Goal: Task Accomplishment & Management: Complete application form

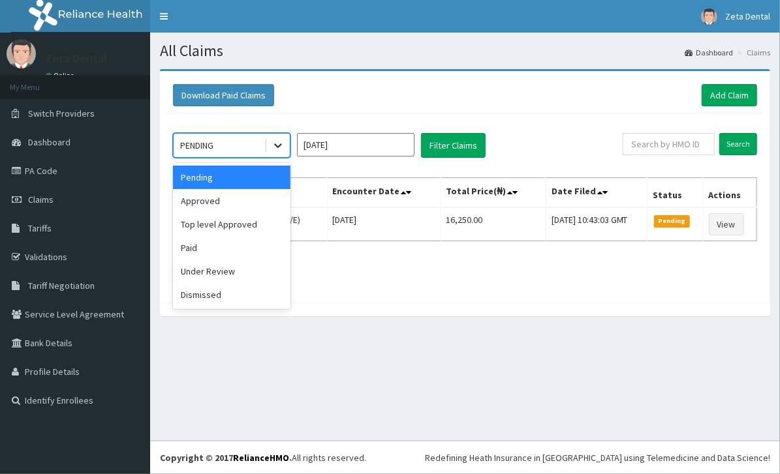
click at [277, 143] on icon at bounding box center [277, 145] width 13 height 13
click at [222, 199] on div "Approved" at bounding box center [231, 200] width 117 height 23
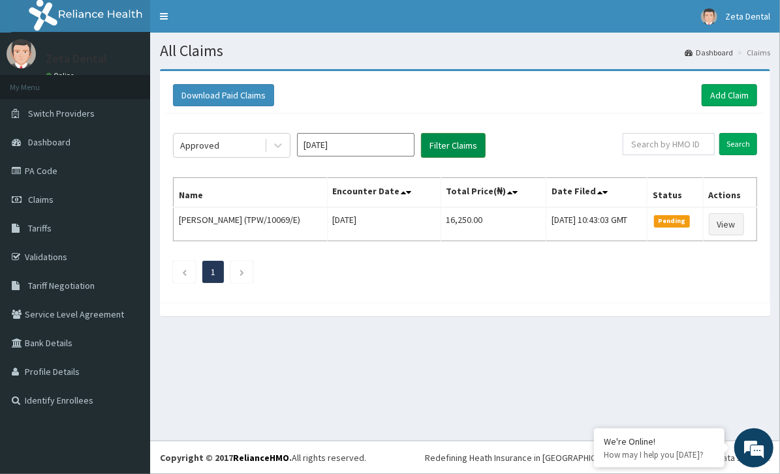
click at [451, 139] on button "Filter Claims" at bounding box center [453, 145] width 65 height 25
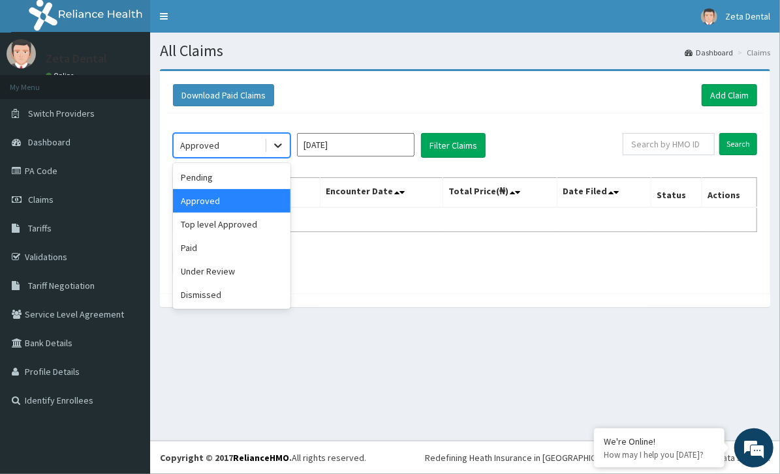
click at [273, 147] on icon at bounding box center [277, 145] width 13 height 13
click at [230, 222] on div "Top level Approved" at bounding box center [231, 224] width 117 height 23
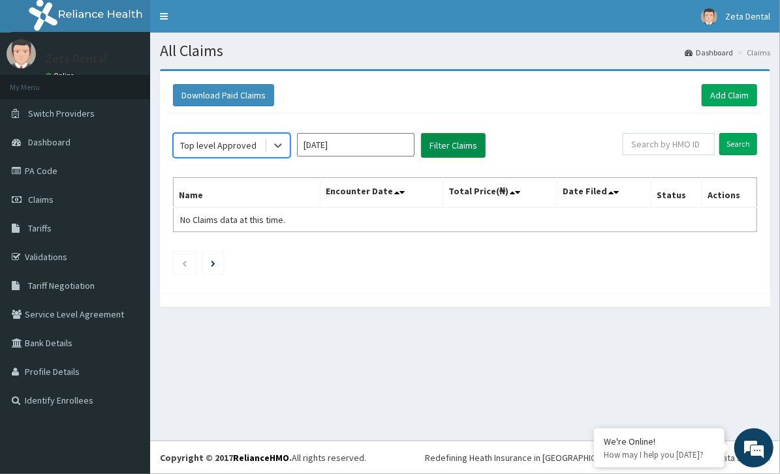
click at [455, 144] on button "Filter Claims" at bounding box center [453, 145] width 65 height 25
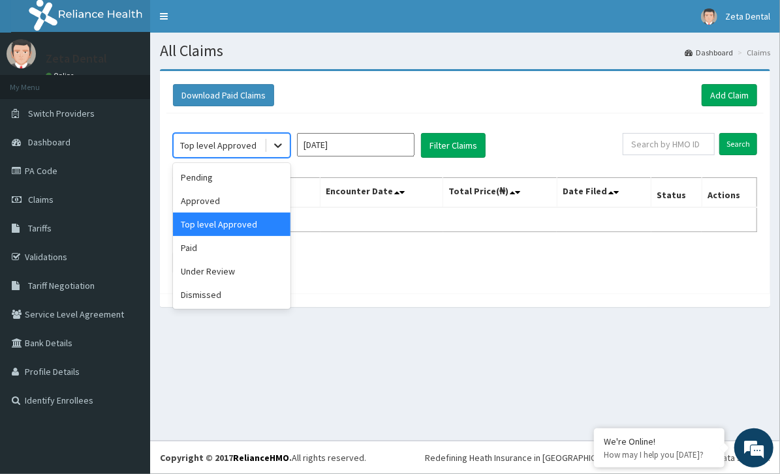
click at [279, 143] on icon at bounding box center [277, 145] width 13 height 13
click at [241, 251] on div "Paid" at bounding box center [231, 247] width 117 height 23
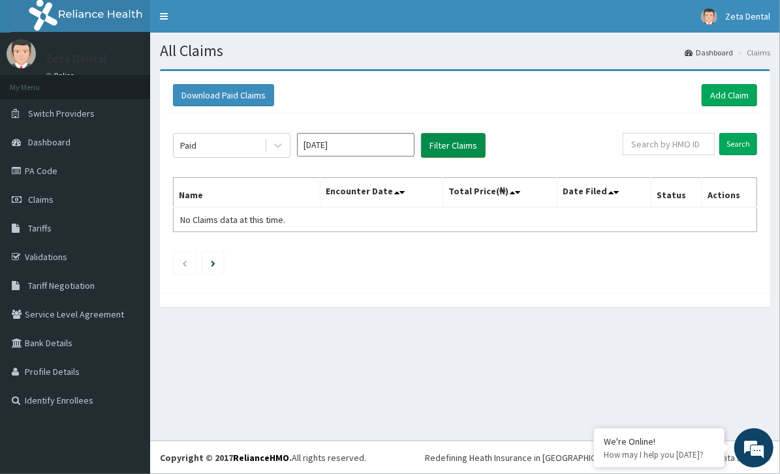
click at [445, 140] on button "Filter Claims" at bounding box center [453, 145] width 65 height 25
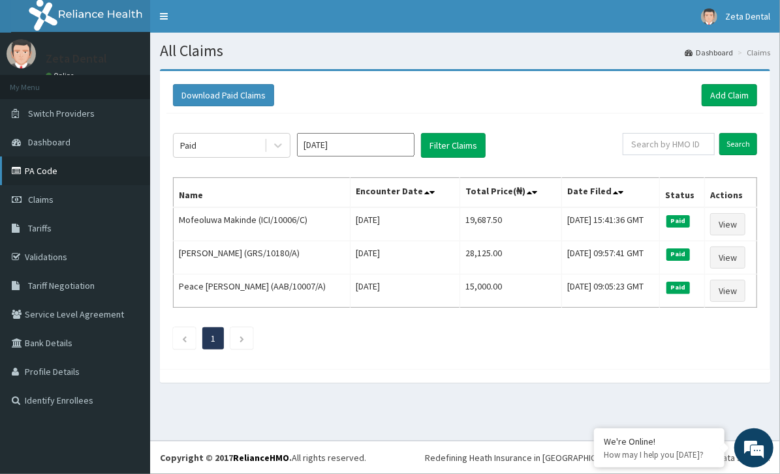
click at [59, 177] on link "PA Code" at bounding box center [75, 171] width 150 height 29
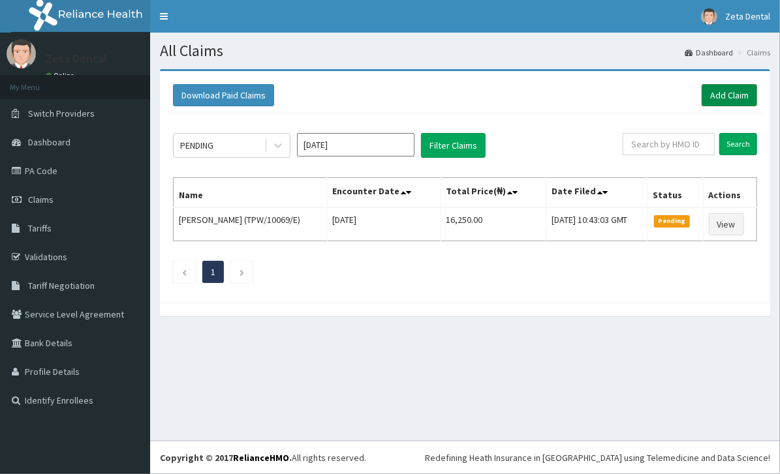
click at [725, 90] on link "Add Claim" at bounding box center [728, 95] width 55 height 22
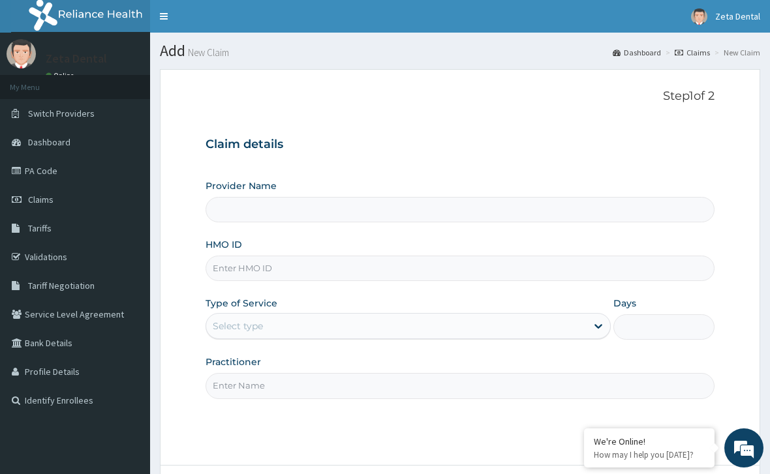
type input "Zeta Dental"
click at [300, 275] on input "HMO ID" at bounding box center [460, 268] width 509 height 25
type input "ALY/10081/A"
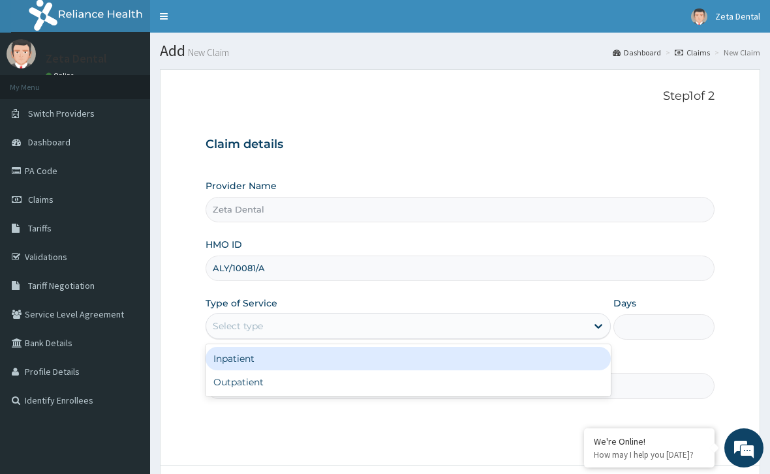
click at [531, 318] on div "Select type" at bounding box center [396, 326] width 380 height 21
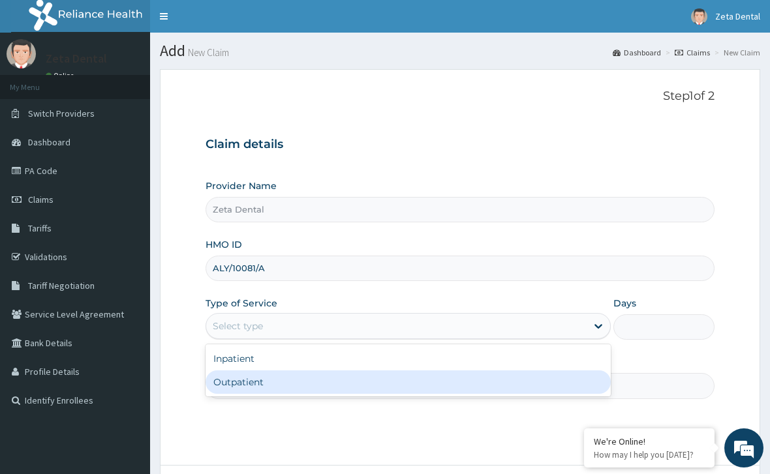
click at [485, 379] on div "Outpatient" at bounding box center [408, 382] width 405 height 23
type input "1"
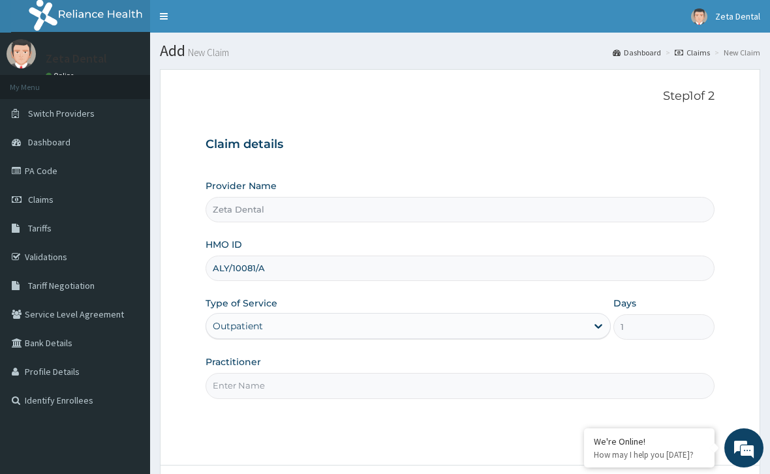
click at [602, 387] on input "Practitioner" at bounding box center [460, 385] width 509 height 25
type input "DR PEDRO"
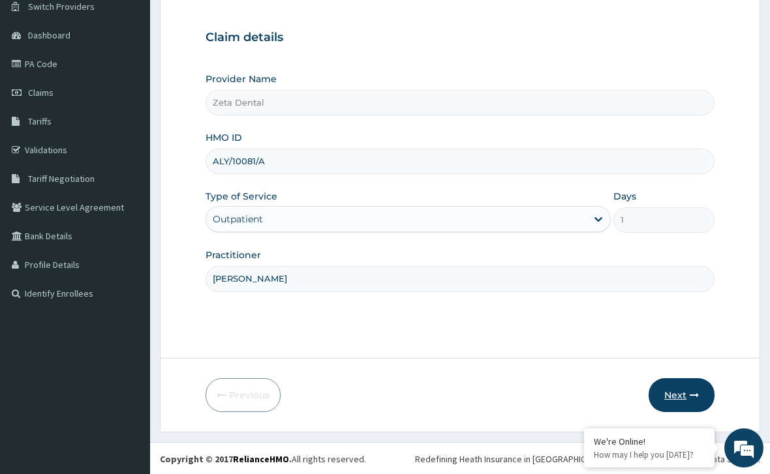
click at [688, 393] on button "Next" at bounding box center [681, 395] width 66 height 34
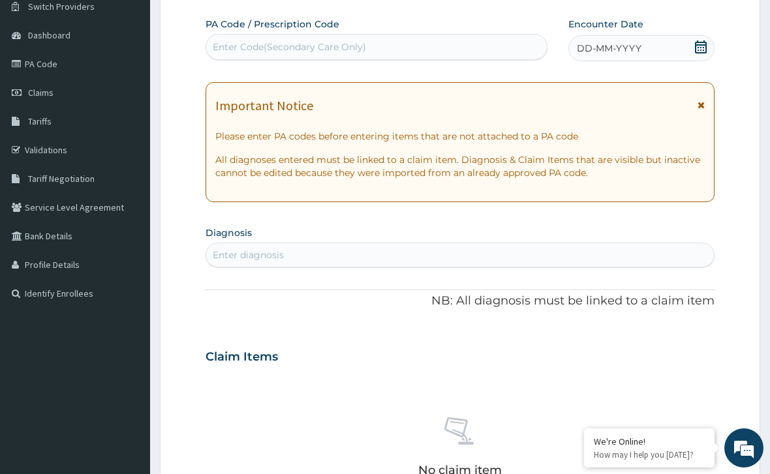
click at [701, 42] on icon at bounding box center [700, 46] width 13 height 13
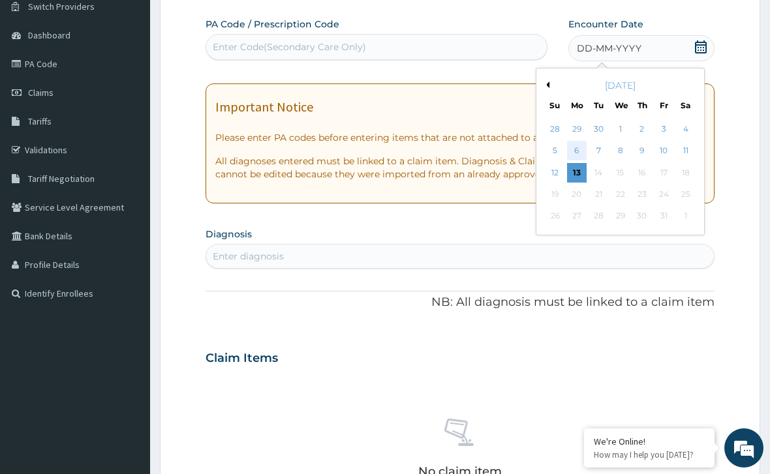
click at [576, 152] on div "6" at bounding box center [577, 152] width 20 height 20
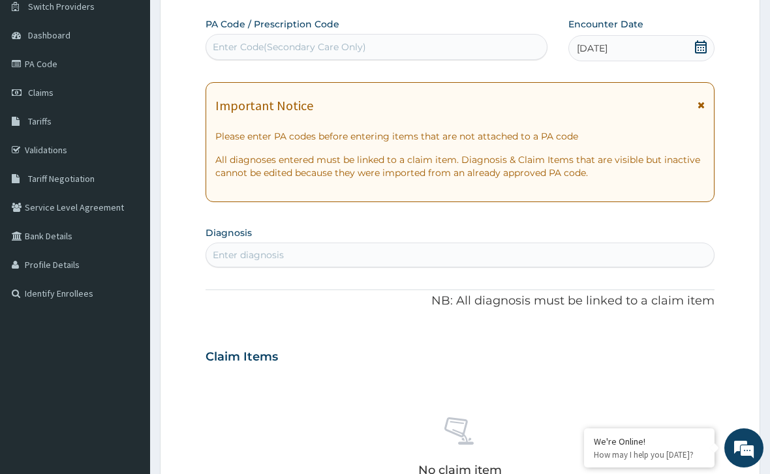
click at [380, 48] on div "Enter Code(Secondary Care Only)" at bounding box center [376, 47] width 341 height 21
paste input "PA/FE919B"
type input "PA/FE919B"
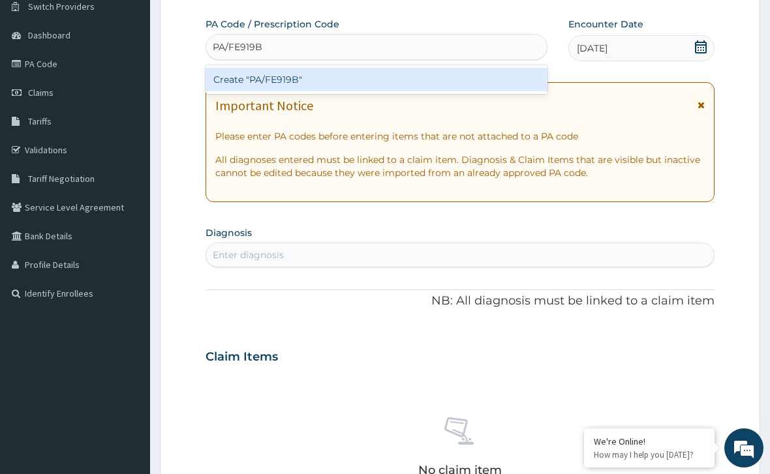
click at [364, 76] on div "Create "PA/FE919B"" at bounding box center [377, 79] width 342 height 23
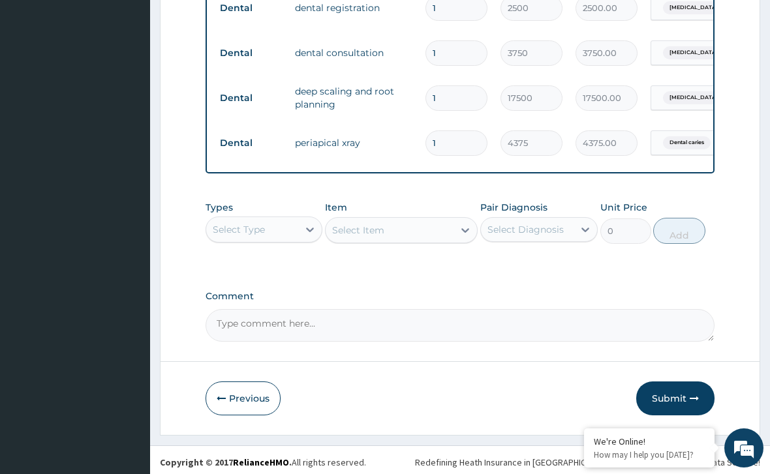
scroll to position [548, 0]
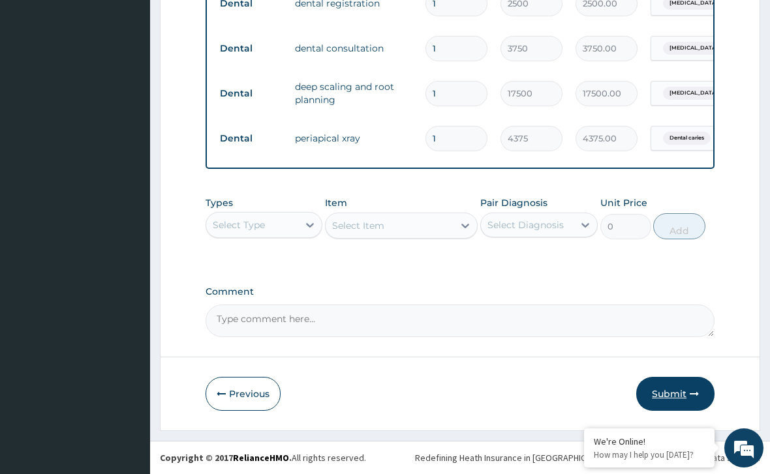
click at [680, 389] on button "Submit" at bounding box center [675, 394] width 78 height 34
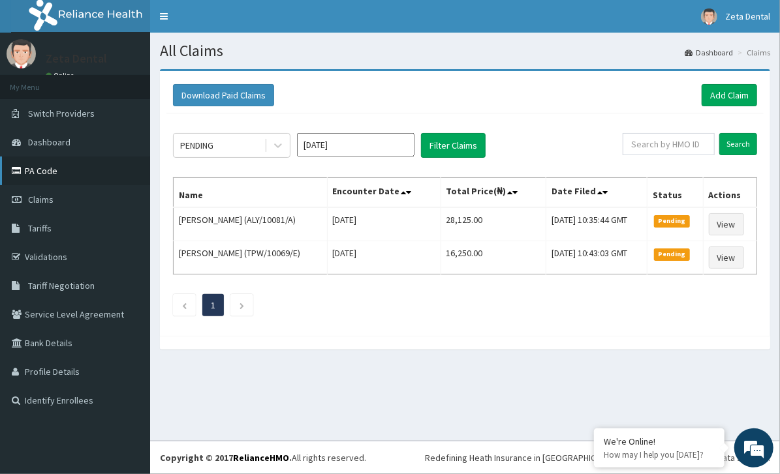
click at [89, 173] on link "PA Code" at bounding box center [75, 171] width 150 height 29
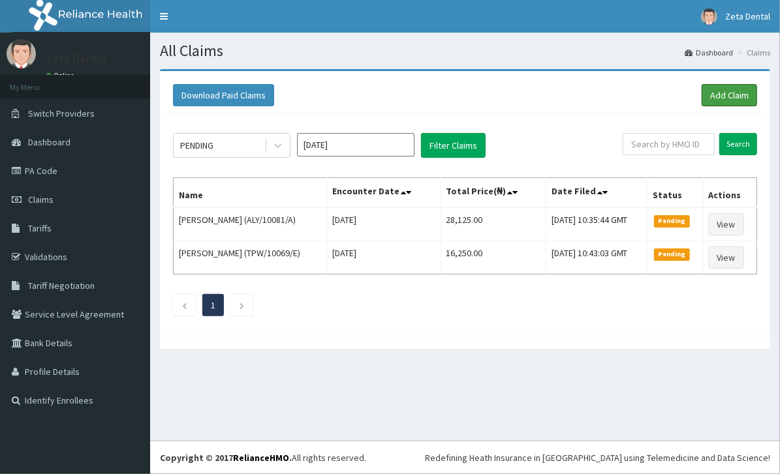
click at [727, 96] on link "Add Claim" at bounding box center [728, 95] width 55 height 22
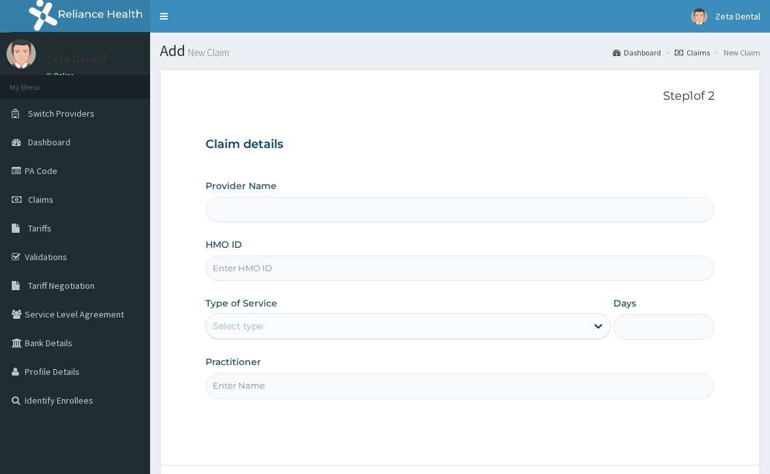
click at [388, 216] on input "Provider Name" at bounding box center [460, 209] width 509 height 25
type input "Zeta Dental"
click at [327, 271] on input "HMO ID" at bounding box center [460, 268] width 509 height 25
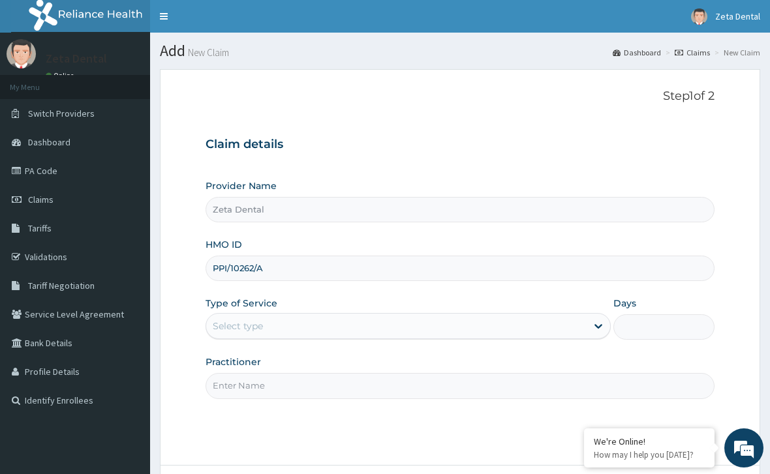
type input "PPI/10262/A"
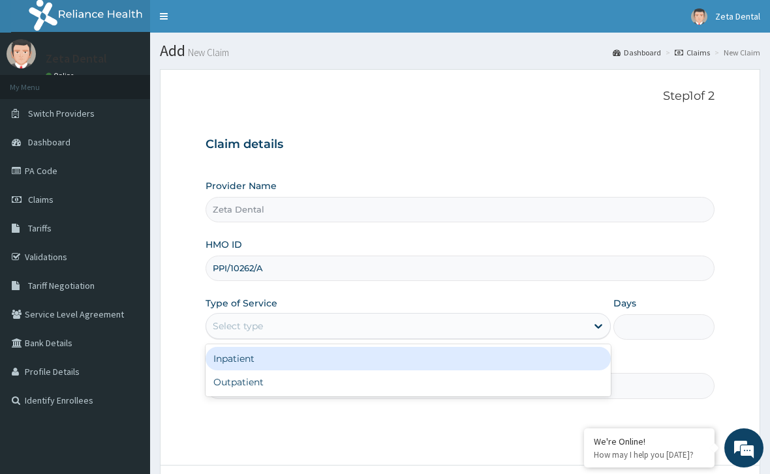
click at [462, 321] on div "Select type" at bounding box center [396, 326] width 380 height 21
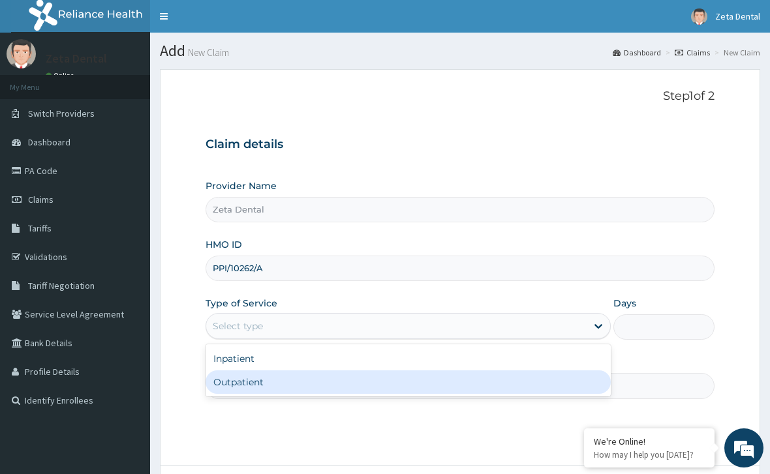
click at [434, 382] on div "Outpatient" at bounding box center [408, 382] width 405 height 23
type input "1"
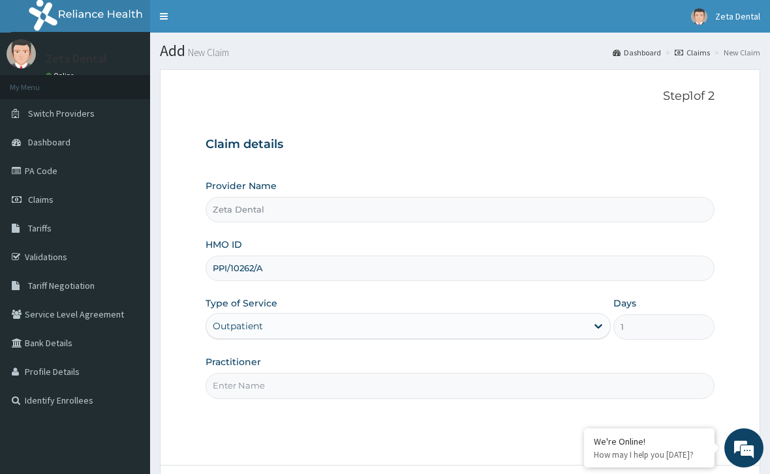
click at [544, 389] on input "Practitioner" at bounding box center [460, 385] width 509 height 25
type input "DR PEDRO"
click at [769, 429] on html "R EL Toggle navigation Zeta Dental Zeta Dental - zetadentalservices@gmail.com M…" at bounding box center [385, 291] width 770 height 583
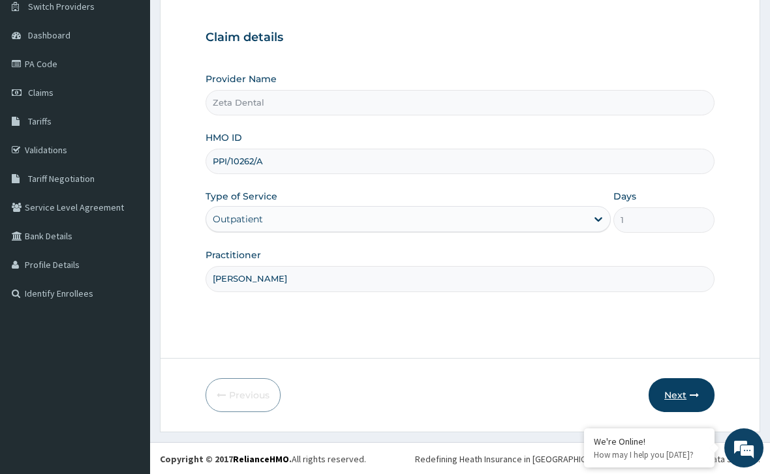
click at [683, 395] on button "Next" at bounding box center [681, 395] width 66 height 34
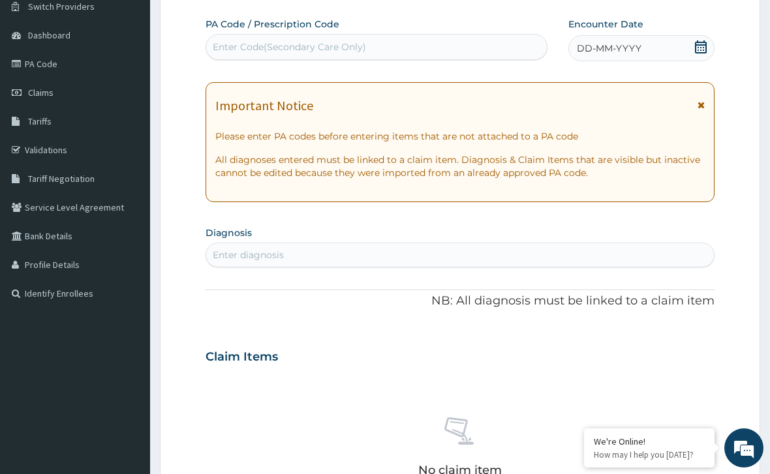
click at [701, 46] on icon at bounding box center [701, 46] width 12 height 13
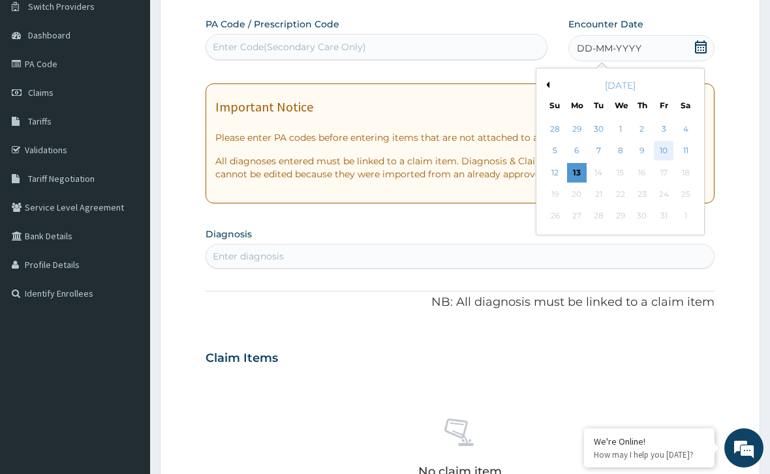
click at [663, 152] on div "10" at bounding box center [664, 152] width 20 height 20
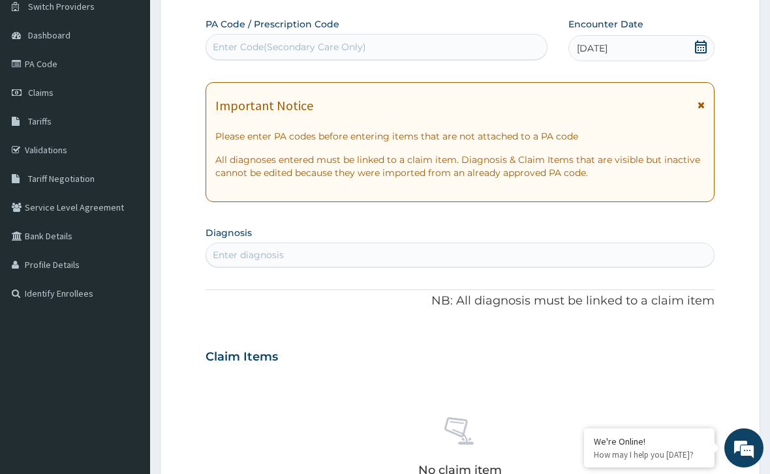
click at [444, 50] on div "Enter Code(Secondary Care Only)" at bounding box center [376, 47] width 341 height 21
paste input "PA/A7DC65"
type input "PA/A7DC65"
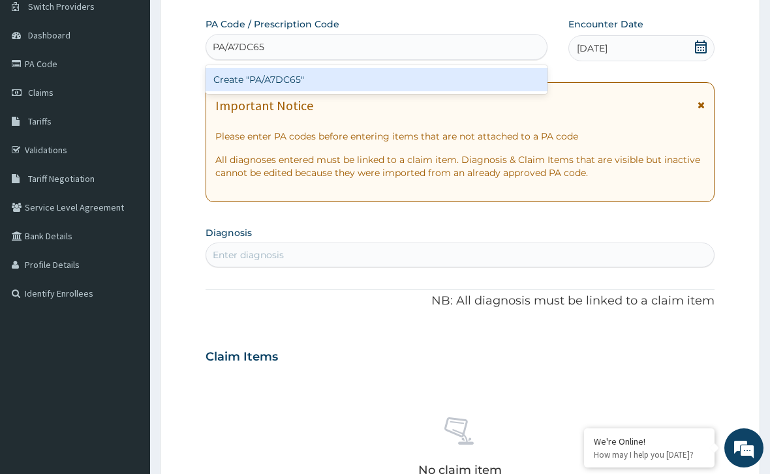
click at [401, 80] on div "Create "PA/A7DC65"" at bounding box center [377, 79] width 342 height 23
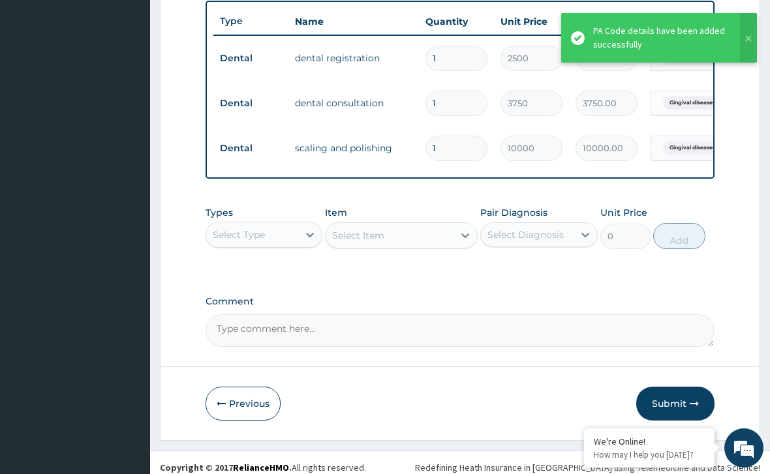
scroll to position [502, 0]
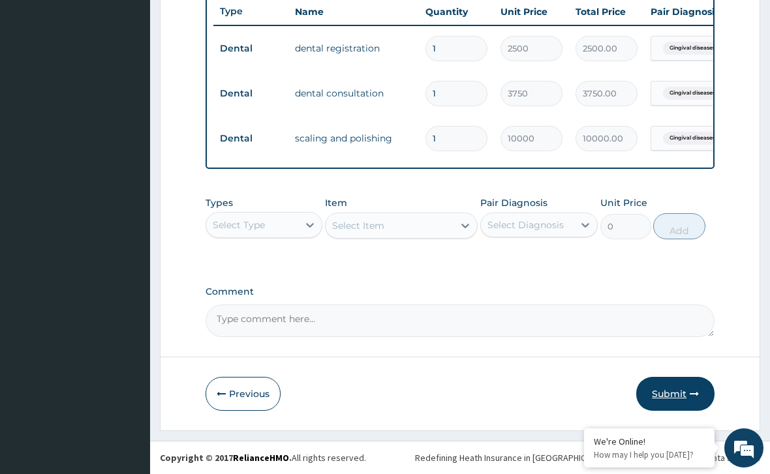
click at [686, 397] on button "Submit" at bounding box center [675, 394] width 78 height 34
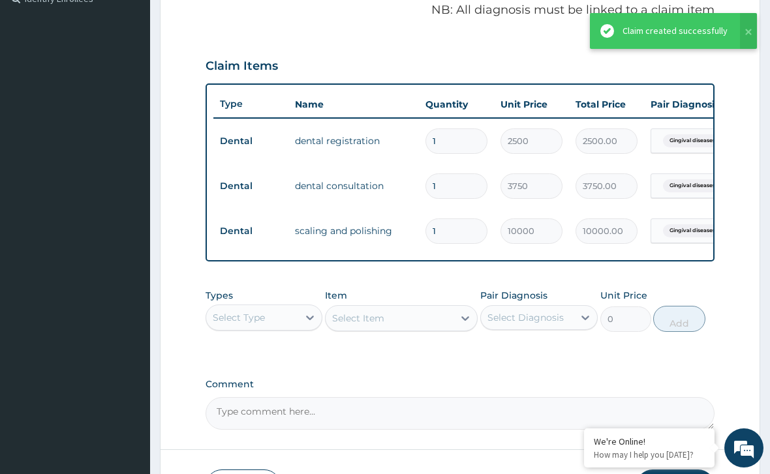
scroll to position [398, 0]
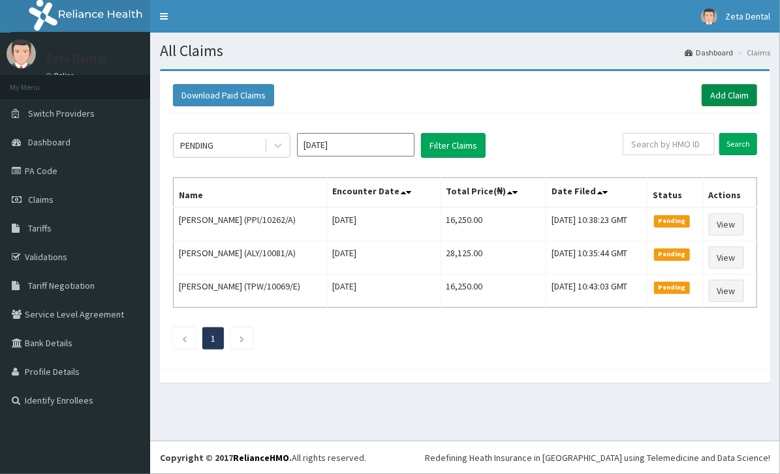
click at [722, 89] on link "Add Claim" at bounding box center [728, 95] width 55 height 22
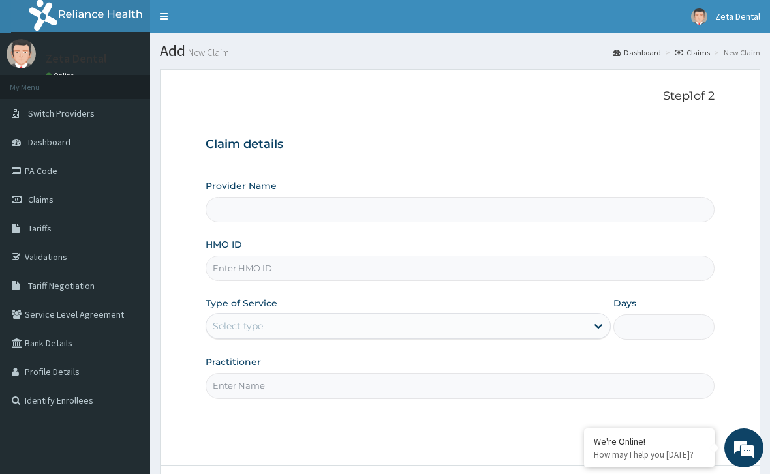
type input "Zeta Dental"
click at [433, 280] on input "HMO ID" at bounding box center [460, 268] width 509 height 25
type input "LLD/10023/A"
click at [561, 316] on div "Select type" at bounding box center [396, 326] width 380 height 21
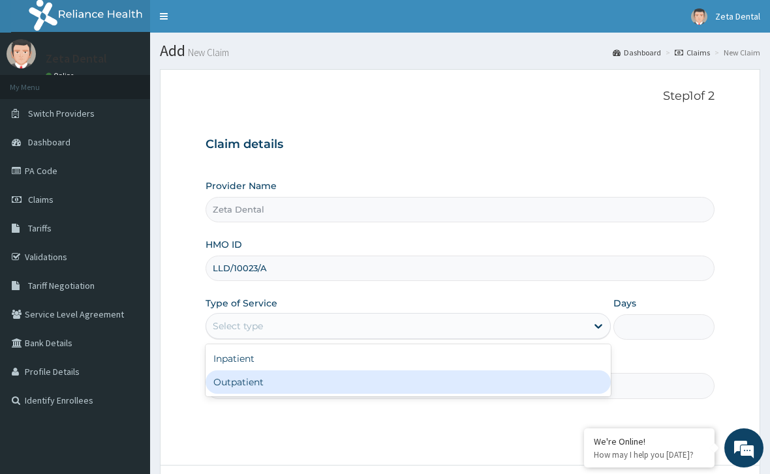
click at [500, 386] on div "Outpatient" at bounding box center [408, 382] width 405 height 23
type input "1"
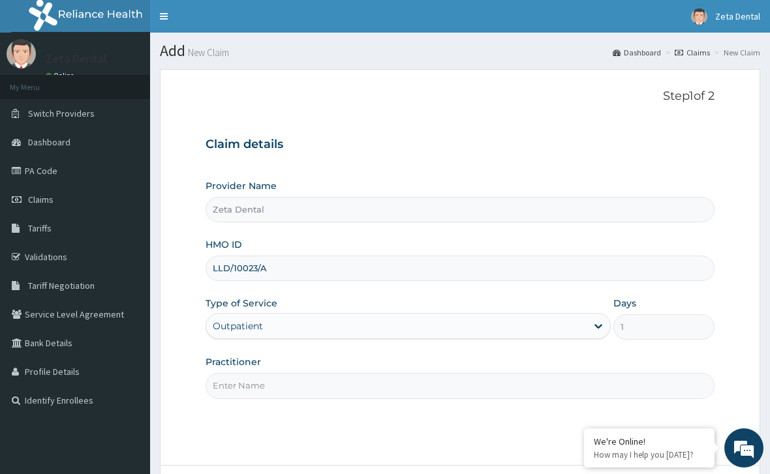
click at [503, 388] on input "Practitioner" at bounding box center [460, 385] width 509 height 25
type input "[PERSON_NAME]"
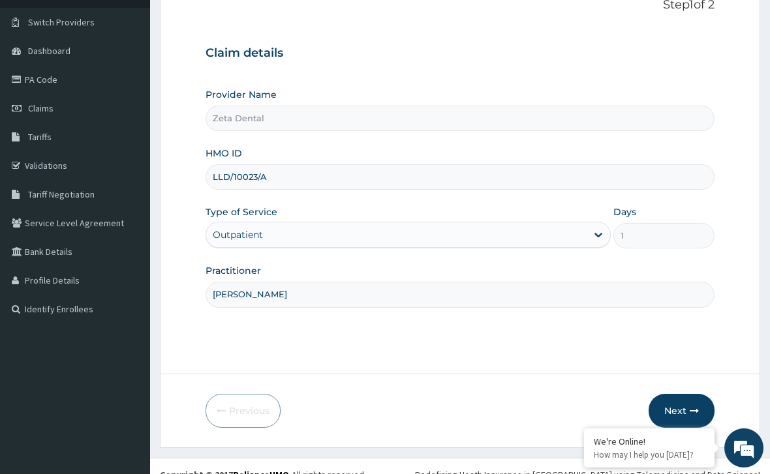
scroll to position [107, 0]
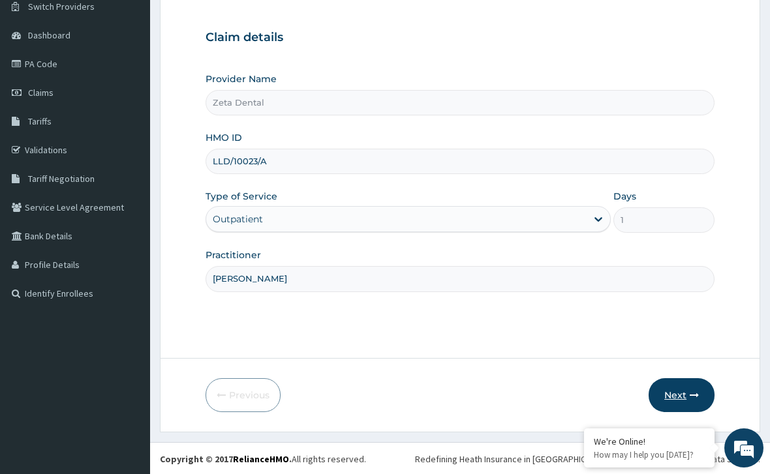
click at [680, 395] on button "Next" at bounding box center [681, 395] width 66 height 34
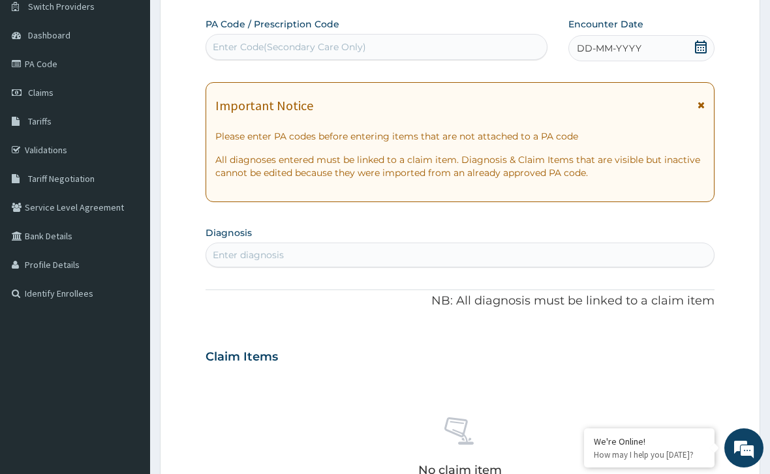
click at [701, 44] on icon at bounding box center [701, 46] width 12 height 13
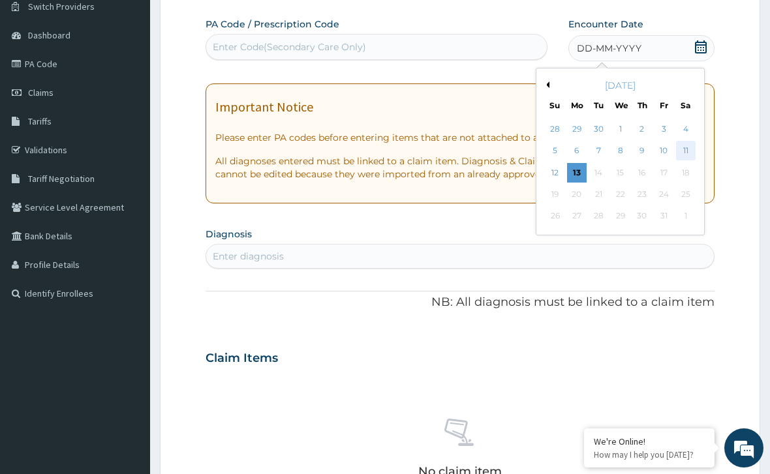
click at [684, 153] on div "11" at bounding box center [685, 152] width 20 height 20
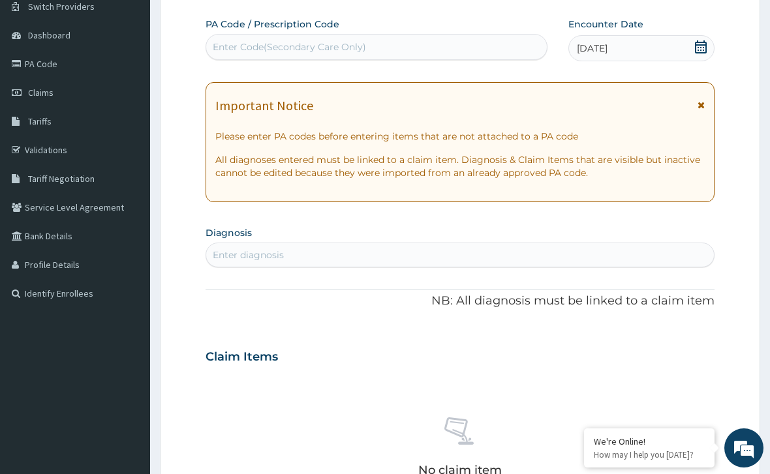
click at [378, 48] on div "Enter Code(Secondary Care Only)" at bounding box center [376, 47] width 341 height 21
paste input "PA/EAE75F"
type input "PA/EAE75F"
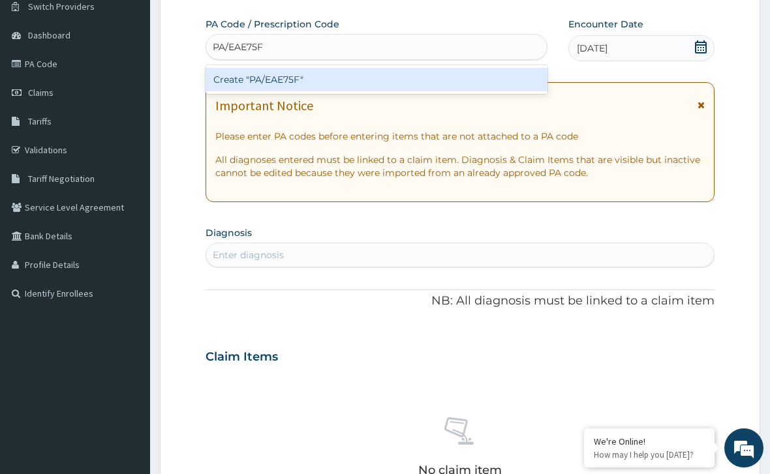
click at [381, 78] on div "Create "PA/EAE75F"" at bounding box center [377, 79] width 342 height 23
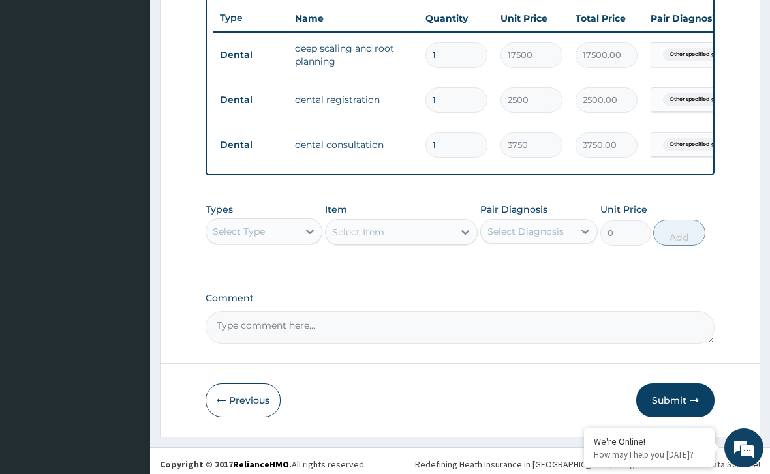
scroll to position [502, 0]
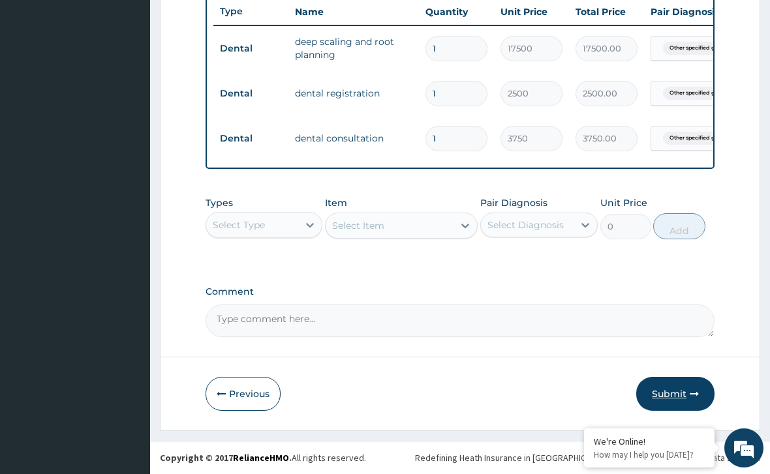
click at [694, 391] on icon "button" at bounding box center [694, 393] width 9 height 9
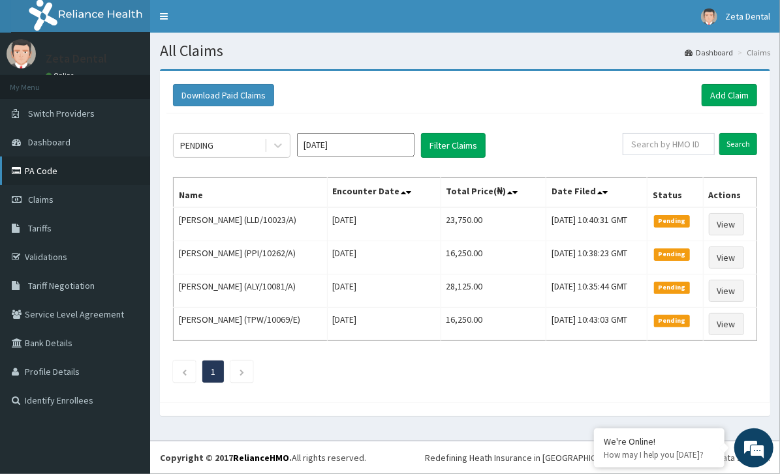
click at [70, 164] on link "PA Code" at bounding box center [75, 171] width 150 height 29
click at [730, 92] on link "Add Claim" at bounding box center [728, 95] width 55 height 22
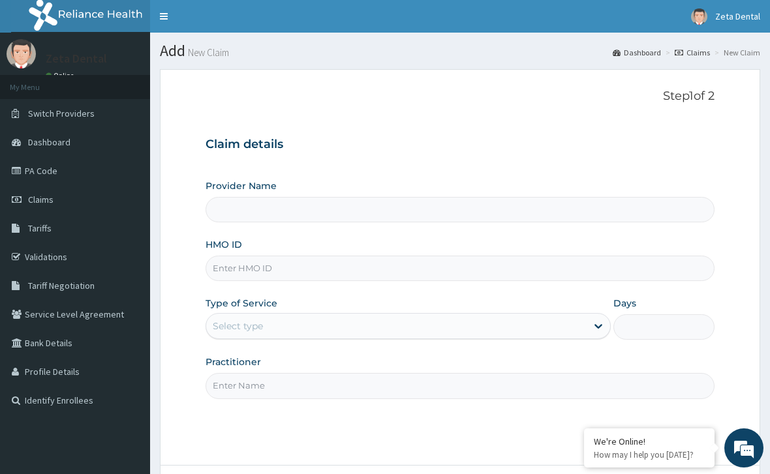
type input "Zeta Dental"
click at [411, 271] on input "HMO ID" at bounding box center [460, 268] width 509 height 25
type input "ACQ/10073/A"
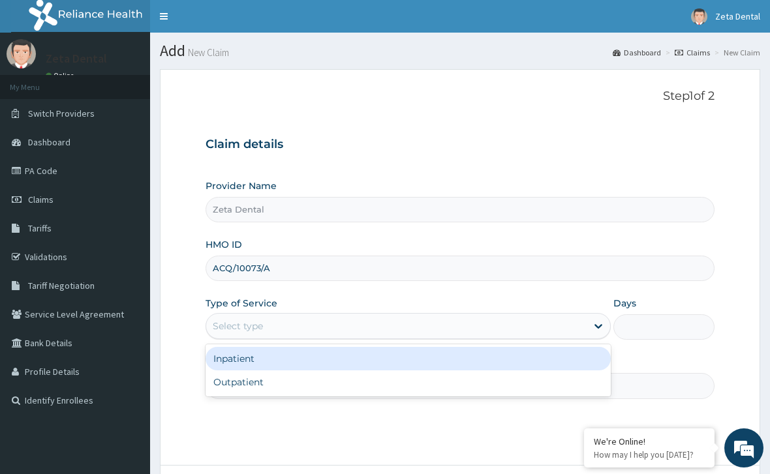
click at [434, 323] on div "Select type" at bounding box center [396, 326] width 380 height 21
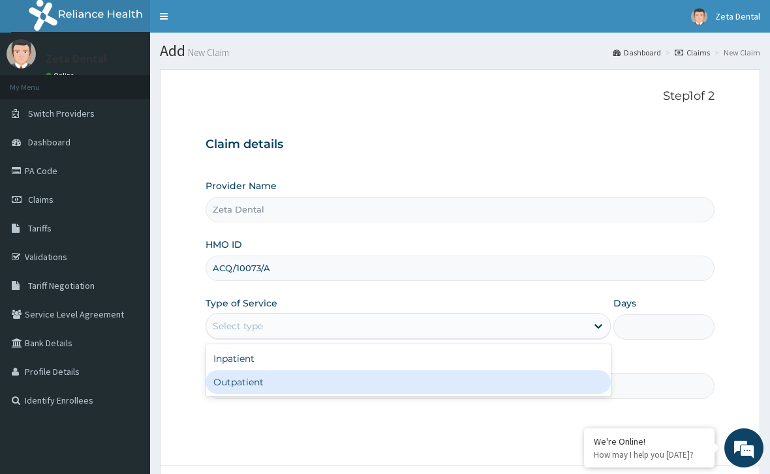
click at [361, 382] on div "Outpatient" at bounding box center [408, 382] width 405 height 23
type input "1"
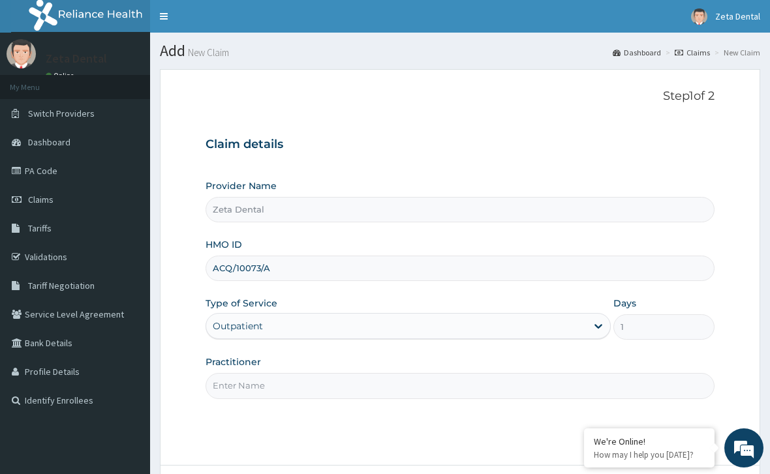
click at [361, 392] on input "Practitioner" at bounding box center [460, 385] width 509 height 25
type input "DR PEDRO"
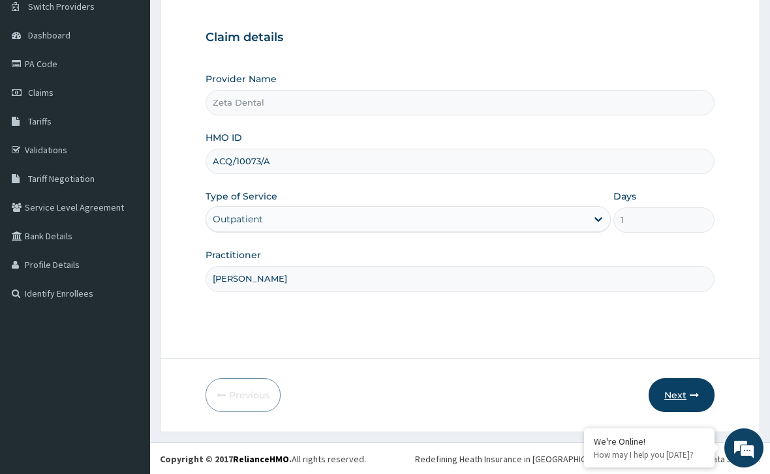
click at [687, 392] on button "Next" at bounding box center [681, 395] width 66 height 34
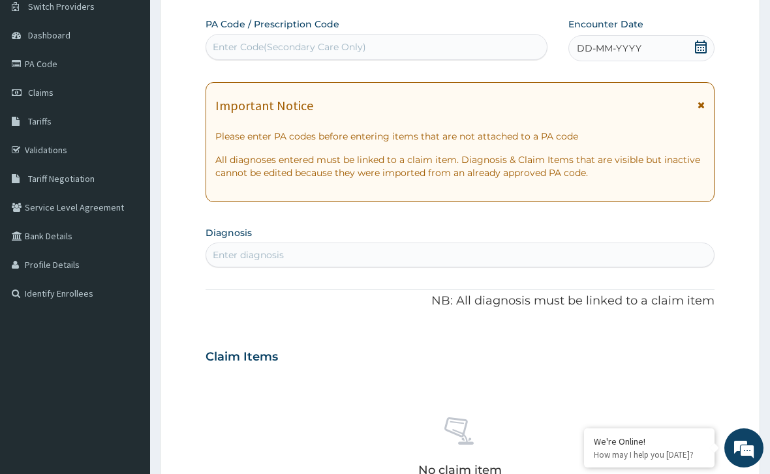
click at [701, 42] on icon at bounding box center [700, 46] width 13 height 13
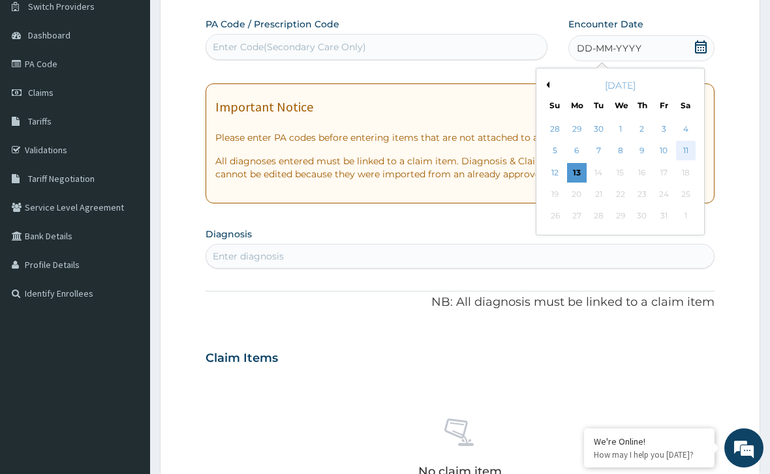
click at [690, 147] on div "11" at bounding box center [685, 152] width 20 height 20
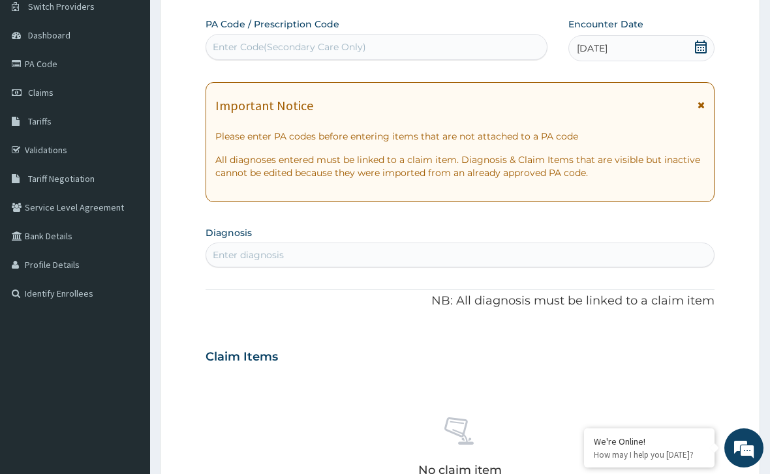
click at [450, 42] on div "Enter Code(Secondary Care Only)" at bounding box center [376, 47] width 341 height 21
paste input "PA/E8ACBE"
type input "PA/E8ACBE"
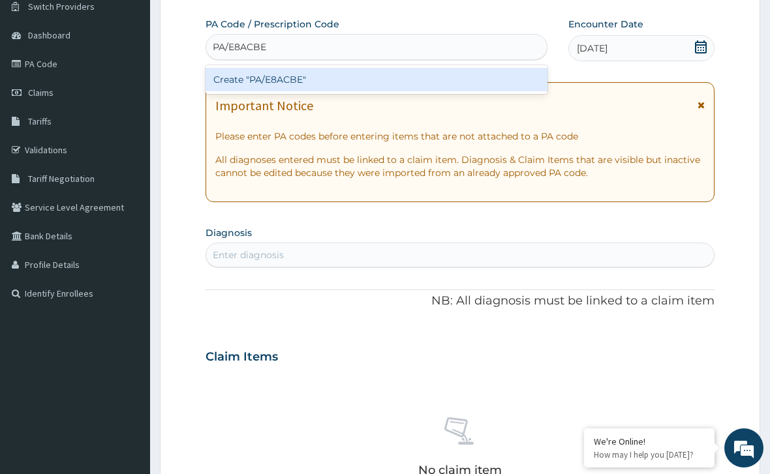
click at [404, 80] on div "Create "PA/E8ACBE"" at bounding box center [377, 79] width 342 height 23
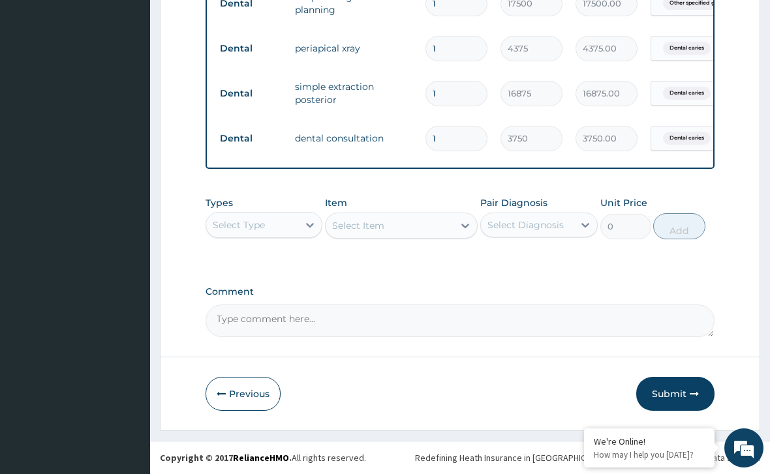
scroll to position [592, 0]
click at [690, 393] on icon "button" at bounding box center [694, 393] width 9 height 9
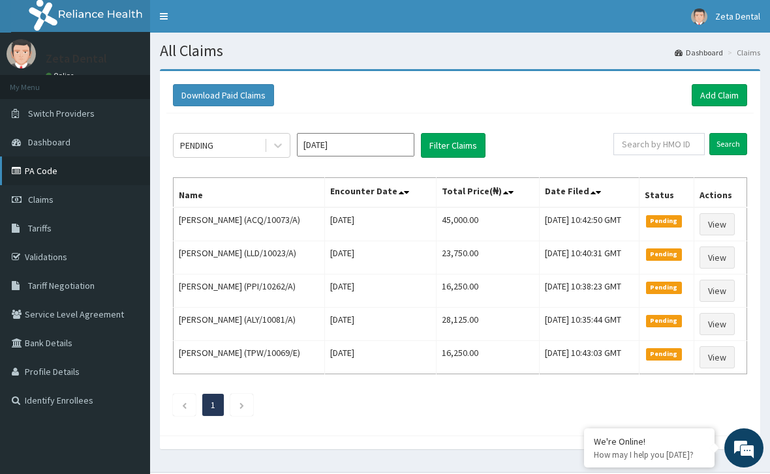
click at [78, 167] on link "PA Code" at bounding box center [75, 171] width 150 height 29
click at [716, 101] on link "Add Claim" at bounding box center [719, 95] width 55 height 22
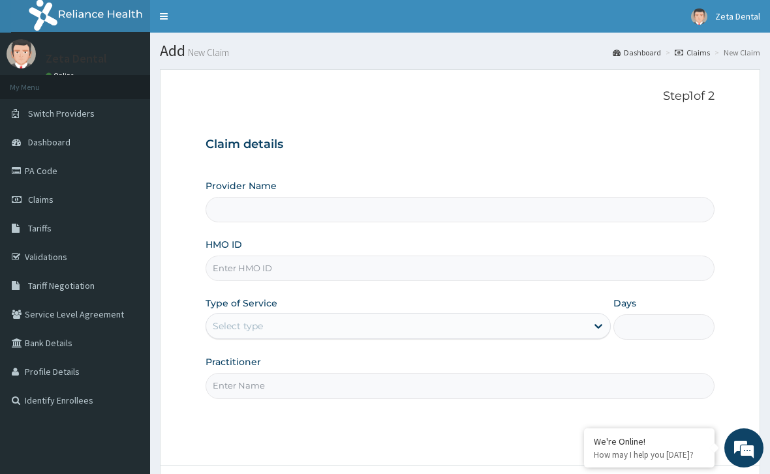
type input "Zeta Dental"
click at [434, 272] on input "HMO ID" at bounding box center [460, 268] width 509 height 25
type input "GPP/10086/B"
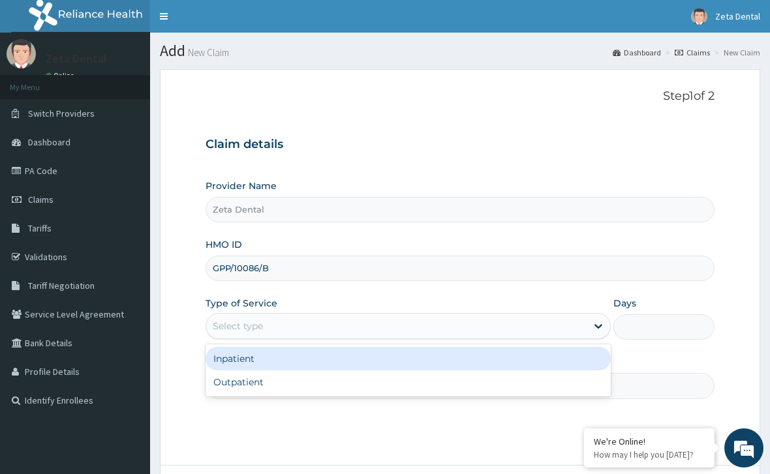
click at [524, 329] on div "Select type" at bounding box center [396, 326] width 380 height 21
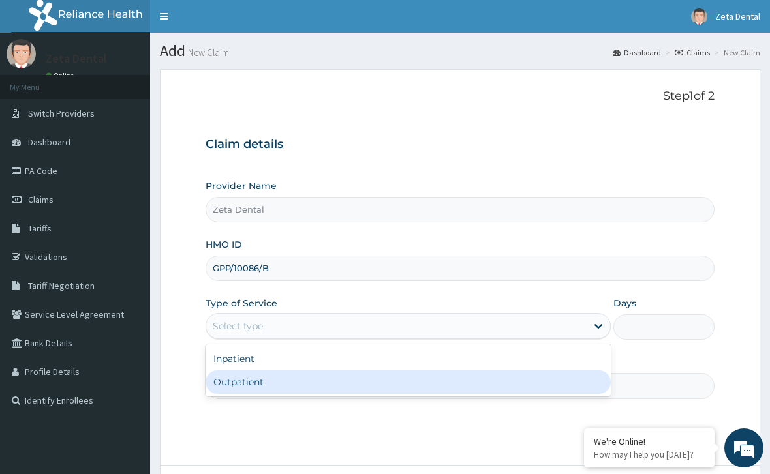
click at [478, 382] on div "Outpatient" at bounding box center [408, 382] width 405 height 23
type input "1"
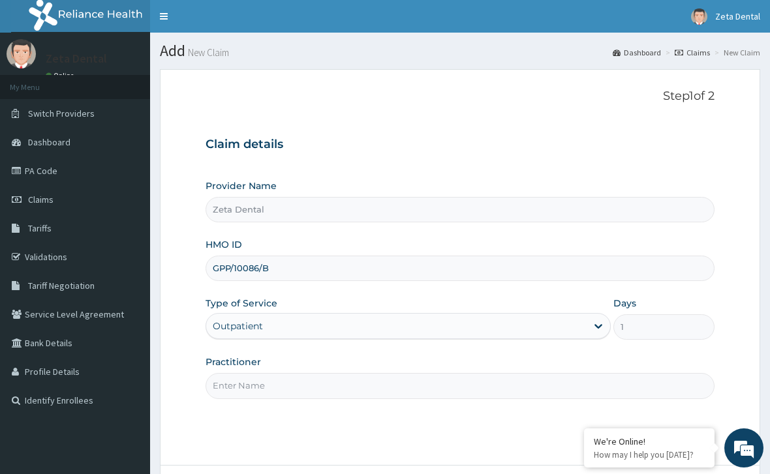
click at [476, 388] on input "Practitioner" at bounding box center [460, 385] width 509 height 25
type input "DR PEDRO"
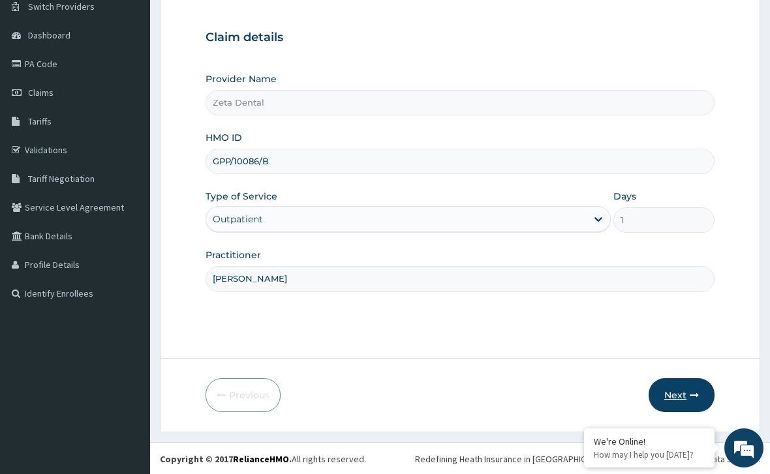
click at [689, 391] on button "Next" at bounding box center [681, 395] width 66 height 34
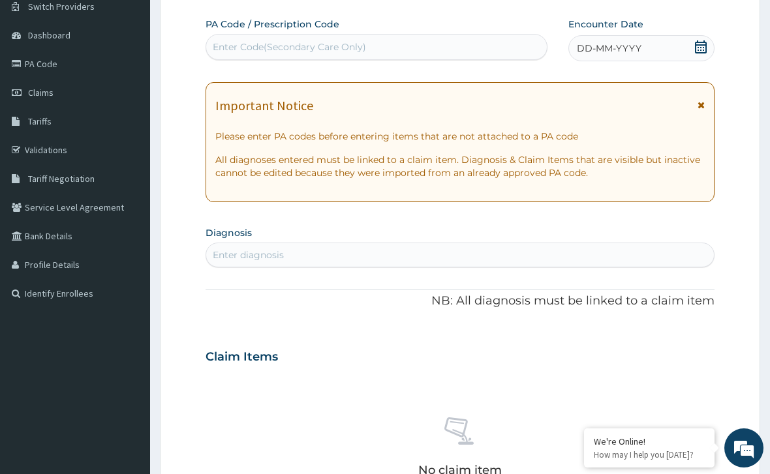
click at [700, 44] on icon at bounding box center [701, 46] width 12 height 13
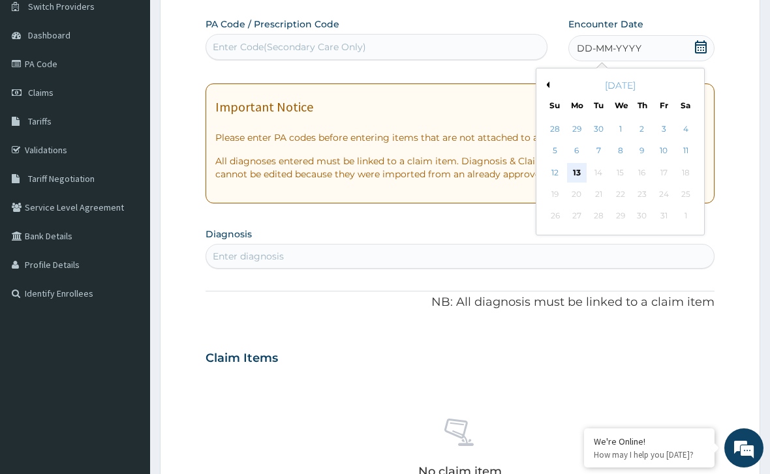
click at [577, 168] on div "13" at bounding box center [577, 173] width 20 height 20
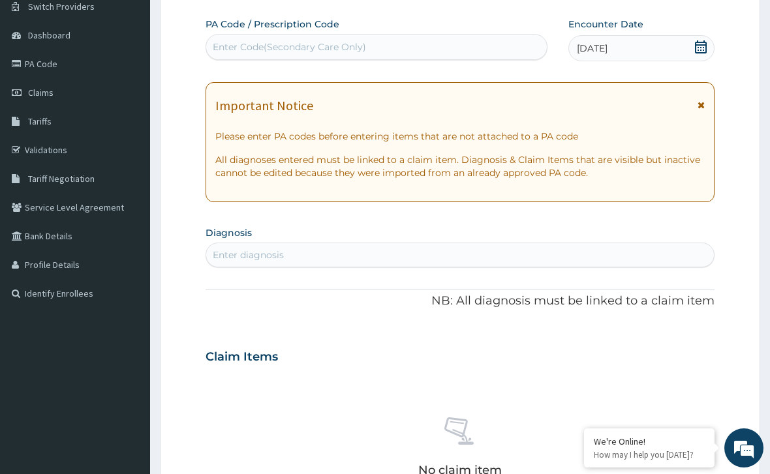
click at [451, 49] on div "Enter Code(Secondary Care Only)" at bounding box center [376, 47] width 341 height 21
paste input "PA/F56A26"
type input "PA/F56A26"
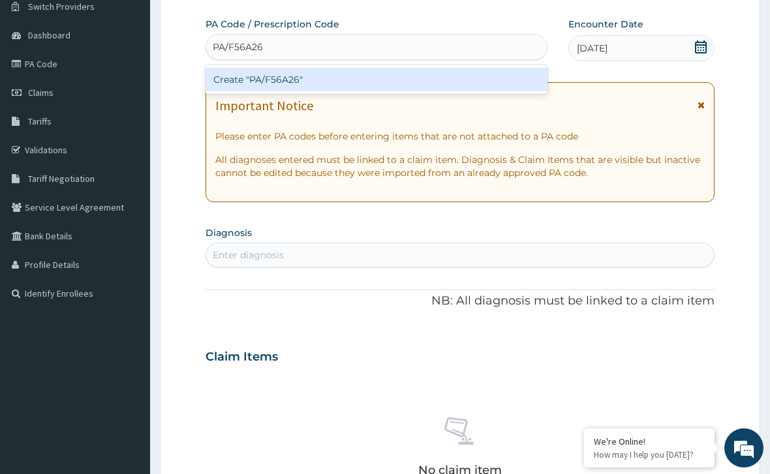
click at [382, 84] on div "Create "PA/F56A26"" at bounding box center [377, 79] width 342 height 23
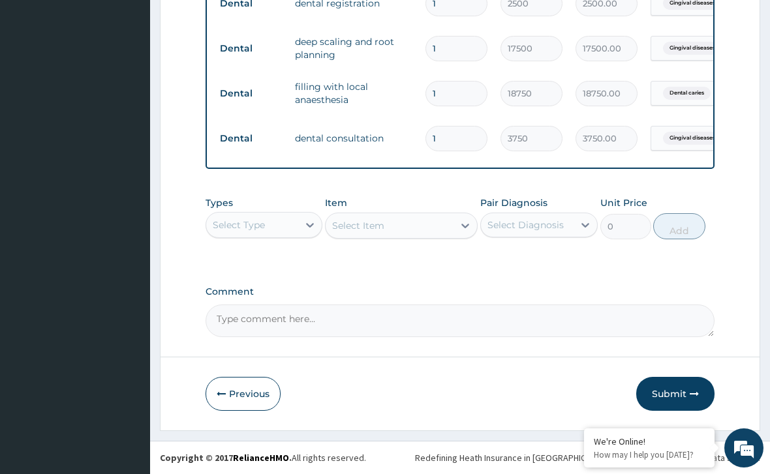
scroll to position [548, 0]
click at [681, 391] on button "Submit" at bounding box center [675, 394] width 78 height 34
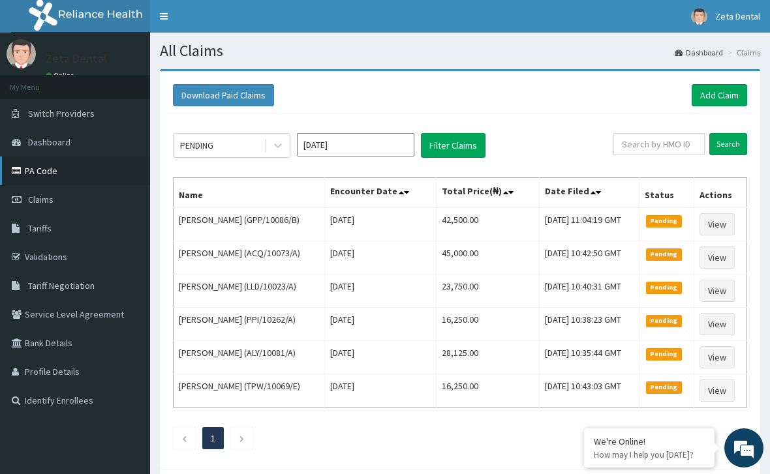
click at [64, 174] on link "PA Code" at bounding box center [75, 171] width 150 height 29
click at [51, 199] on span "Claims" at bounding box center [40, 200] width 25 height 12
click at [720, 93] on link "Add Claim" at bounding box center [719, 95] width 55 height 22
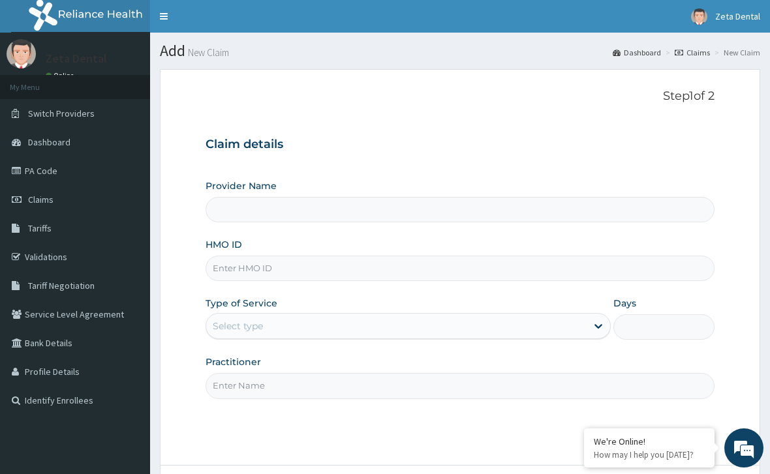
type input "Zeta Dental"
click at [511, 266] on input "HMO ID" at bounding box center [460, 268] width 509 height 25
type input "GPP/10086/A"
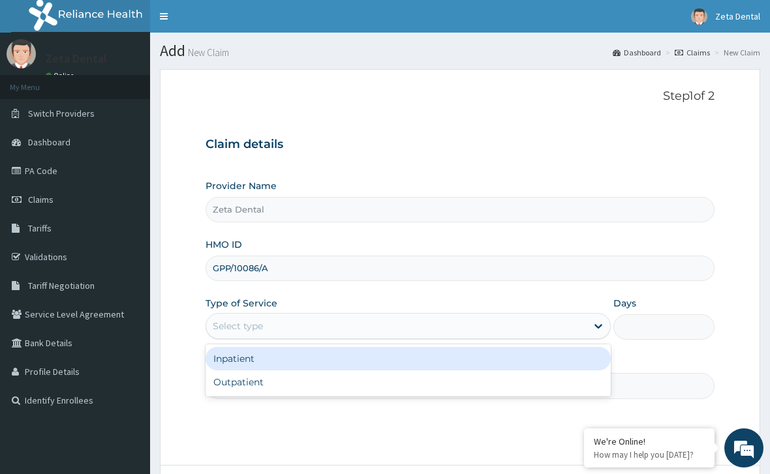
click at [523, 331] on div "Select type" at bounding box center [396, 326] width 380 height 21
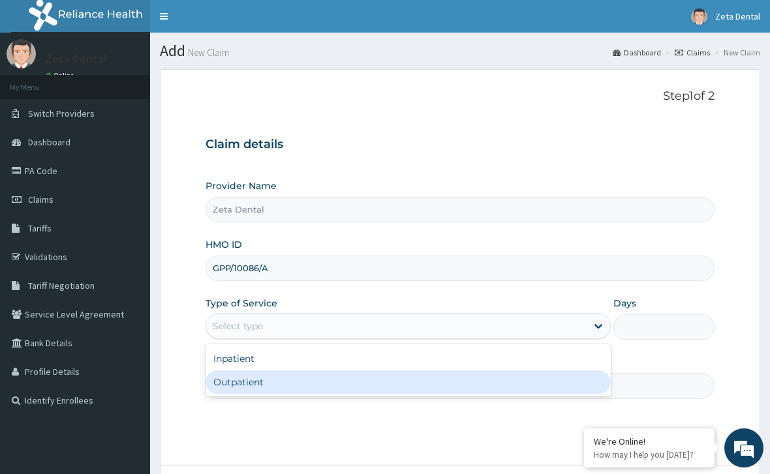
click at [454, 385] on div "Outpatient" at bounding box center [408, 382] width 405 height 23
type input "1"
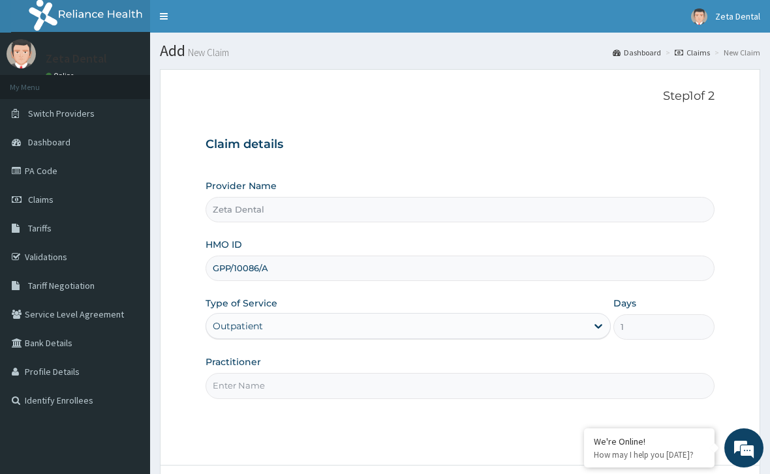
click at [446, 387] on input "Practitioner" at bounding box center [460, 385] width 509 height 25
type input "DR PEDRO"
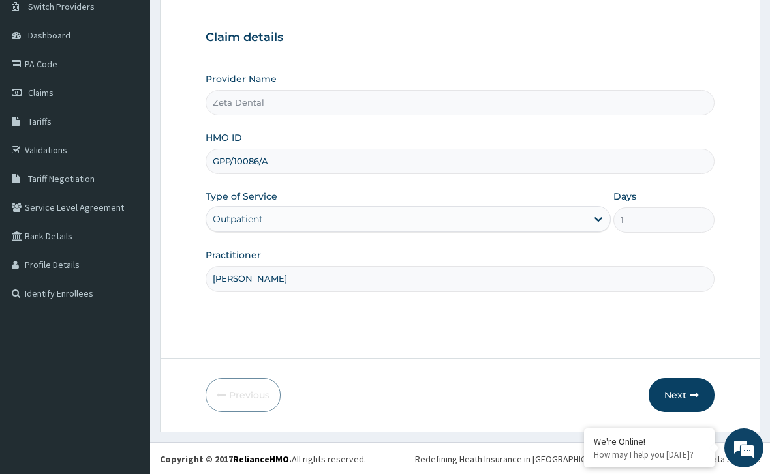
scroll to position [107, 0]
click at [692, 394] on icon "button" at bounding box center [694, 395] width 9 height 9
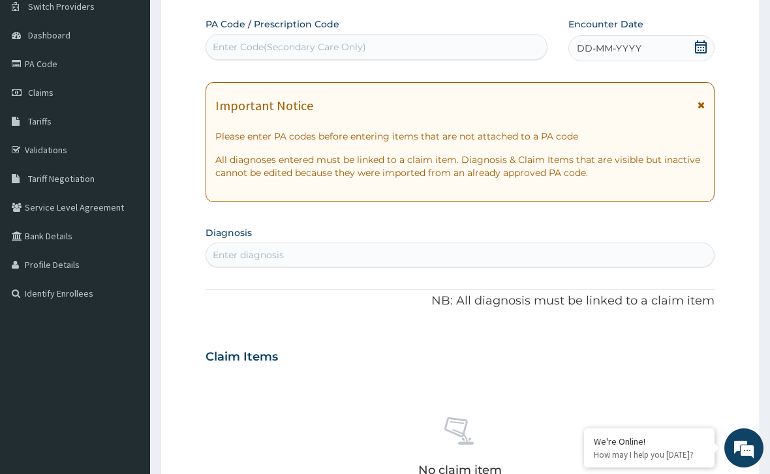
click at [699, 46] on icon at bounding box center [700, 46] width 13 height 13
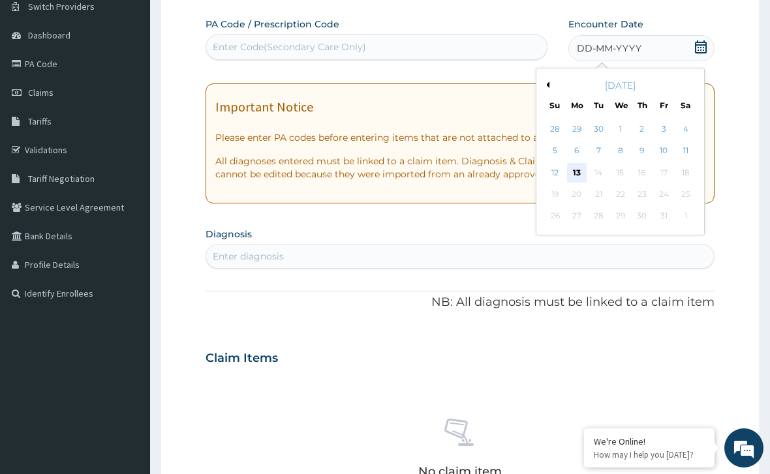
click at [573, 170] on div "13" at bounding box center [577, 173] width 20 height 20
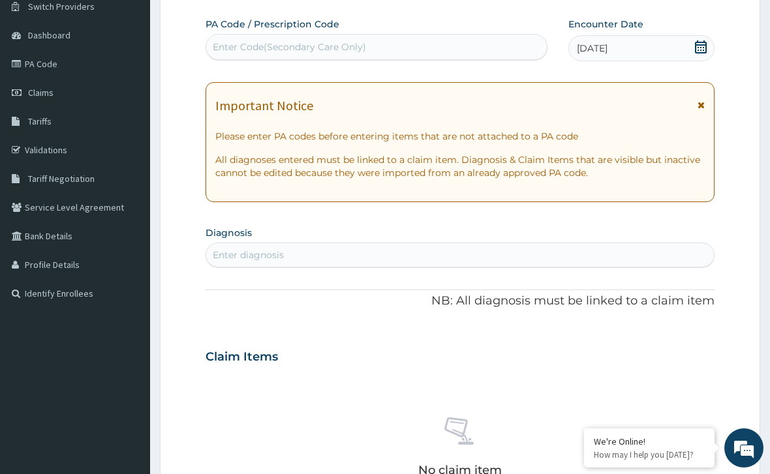
click at [457, 38] on div "Enter Code(Secondary Care Only)" at bounding box center [376, 47] width 341 height 21
paste input "PA/C78CBE"
type input "PA/C78CBE"
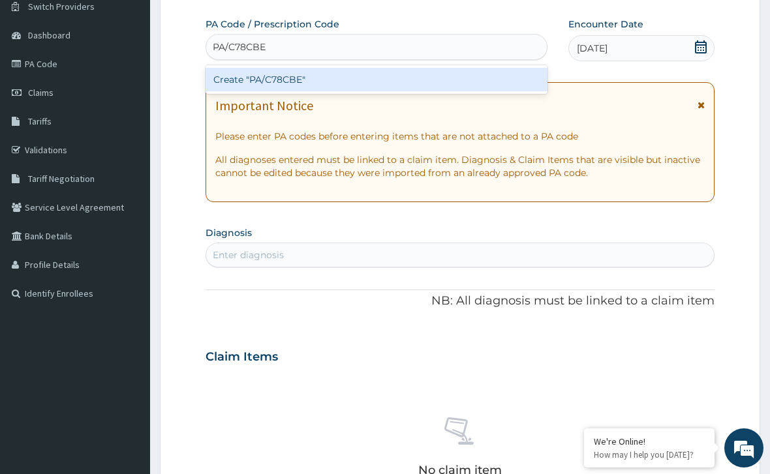
click at [367, 79] on div "Create "PA/C78CBE"" at bounding box center [377, 79] width 342 height 23
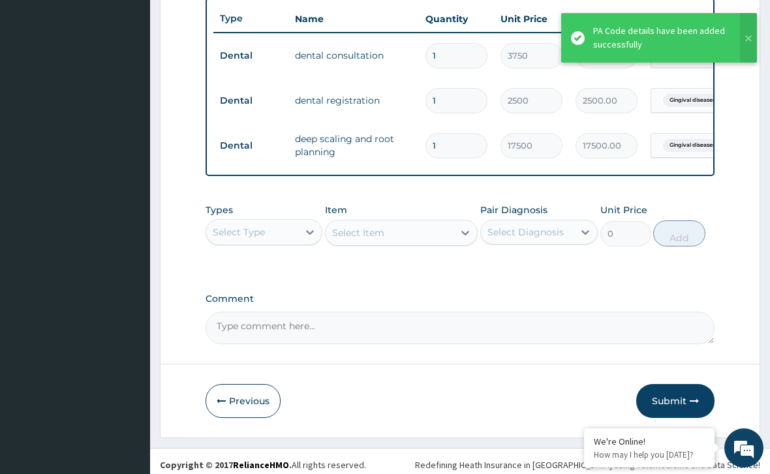
scroll to position [502, 0]
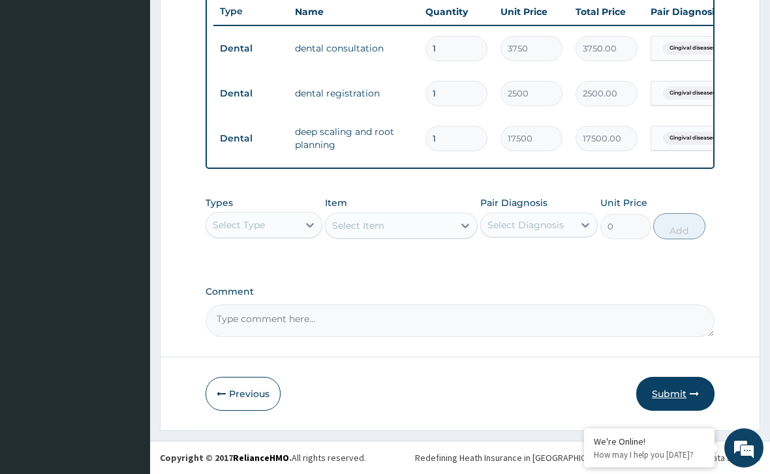
click at [700, 386] on button "Submit" at bounding box center [675, 394] width 78 height 34
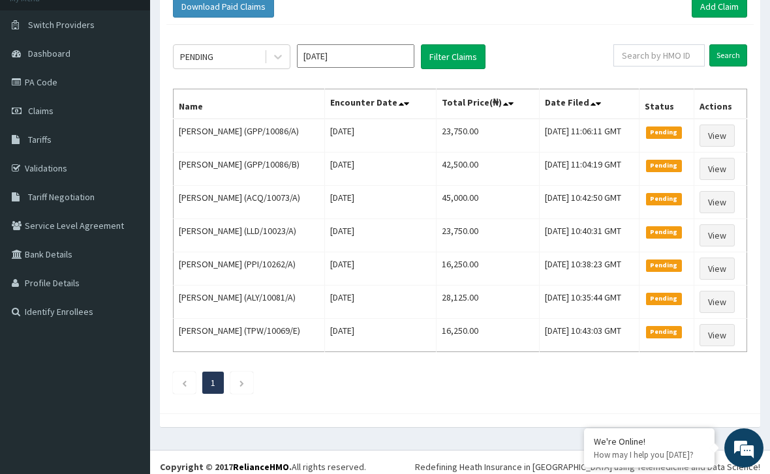
scroll to position [92, 0]
